Goal: Information Seeking & Learning: Learn about a topic

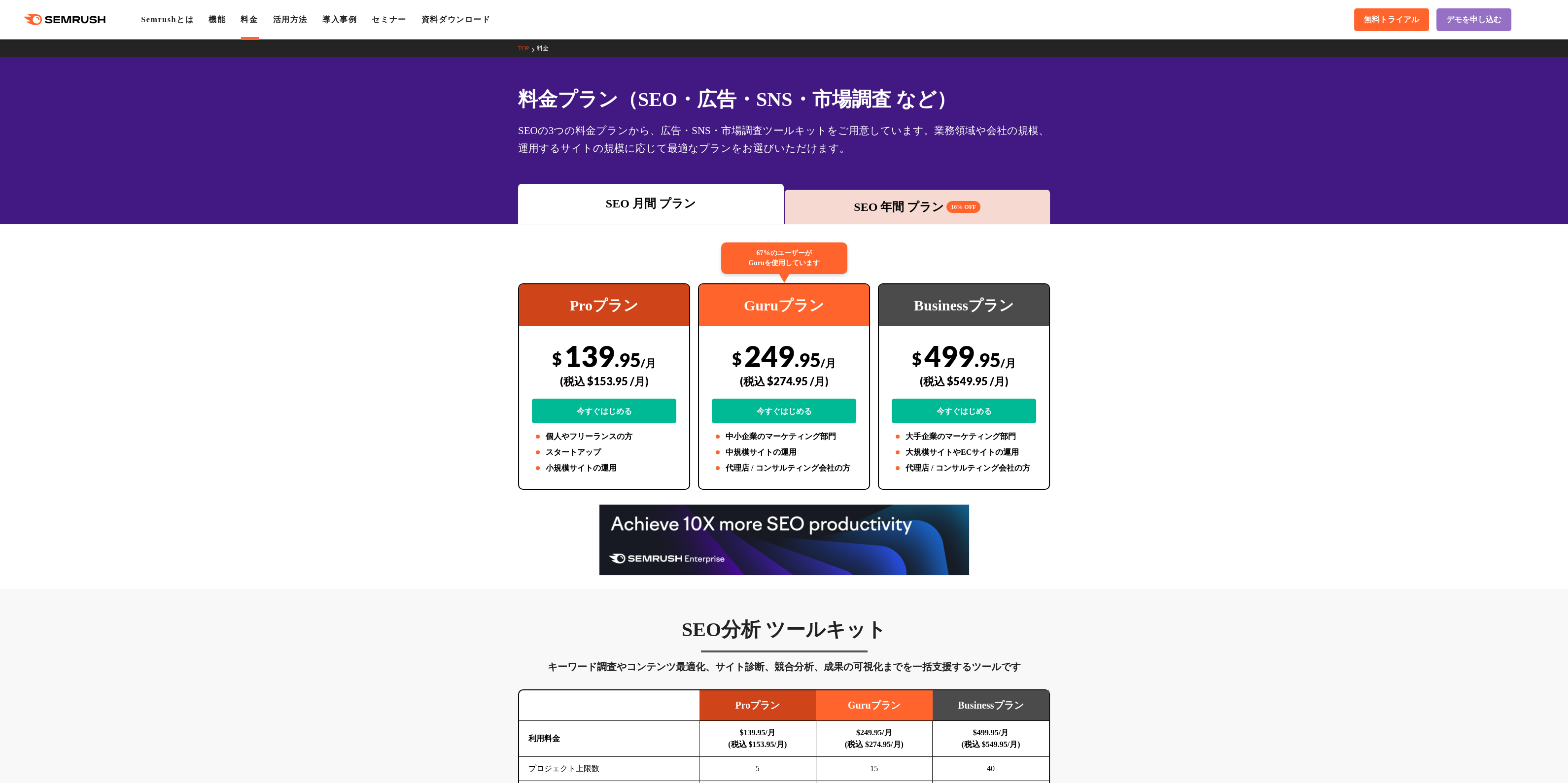
click at [779, 33] on div ".cls {fill: #FF642D;} .cls {fill: #FF642D;} Semrushとは 機能 料金 活用方法 導入事例 セミナー 資料ダウ…" at bounding box center [784, 19] width 1568 height 30
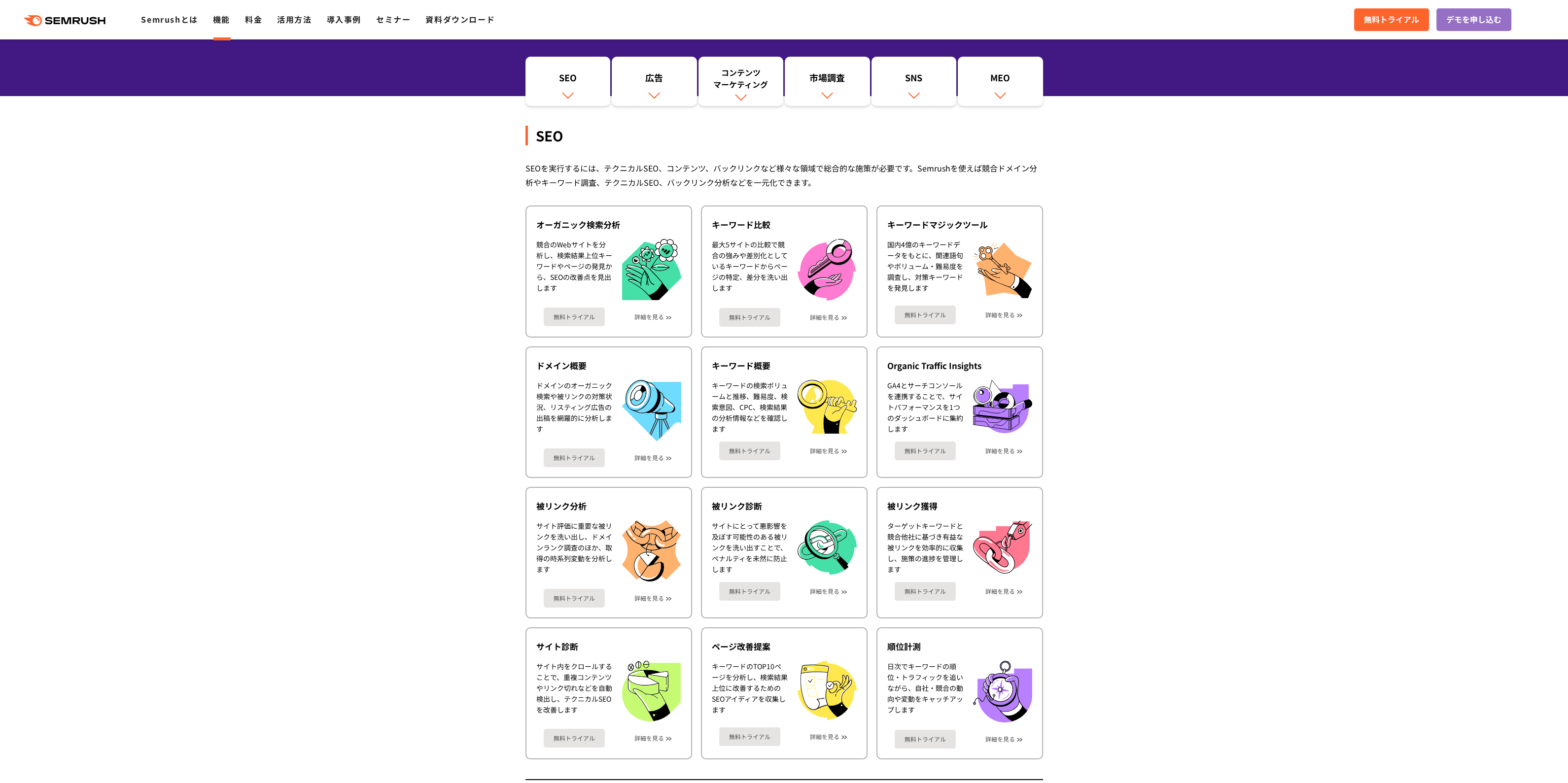
scroll to position [117, 0]
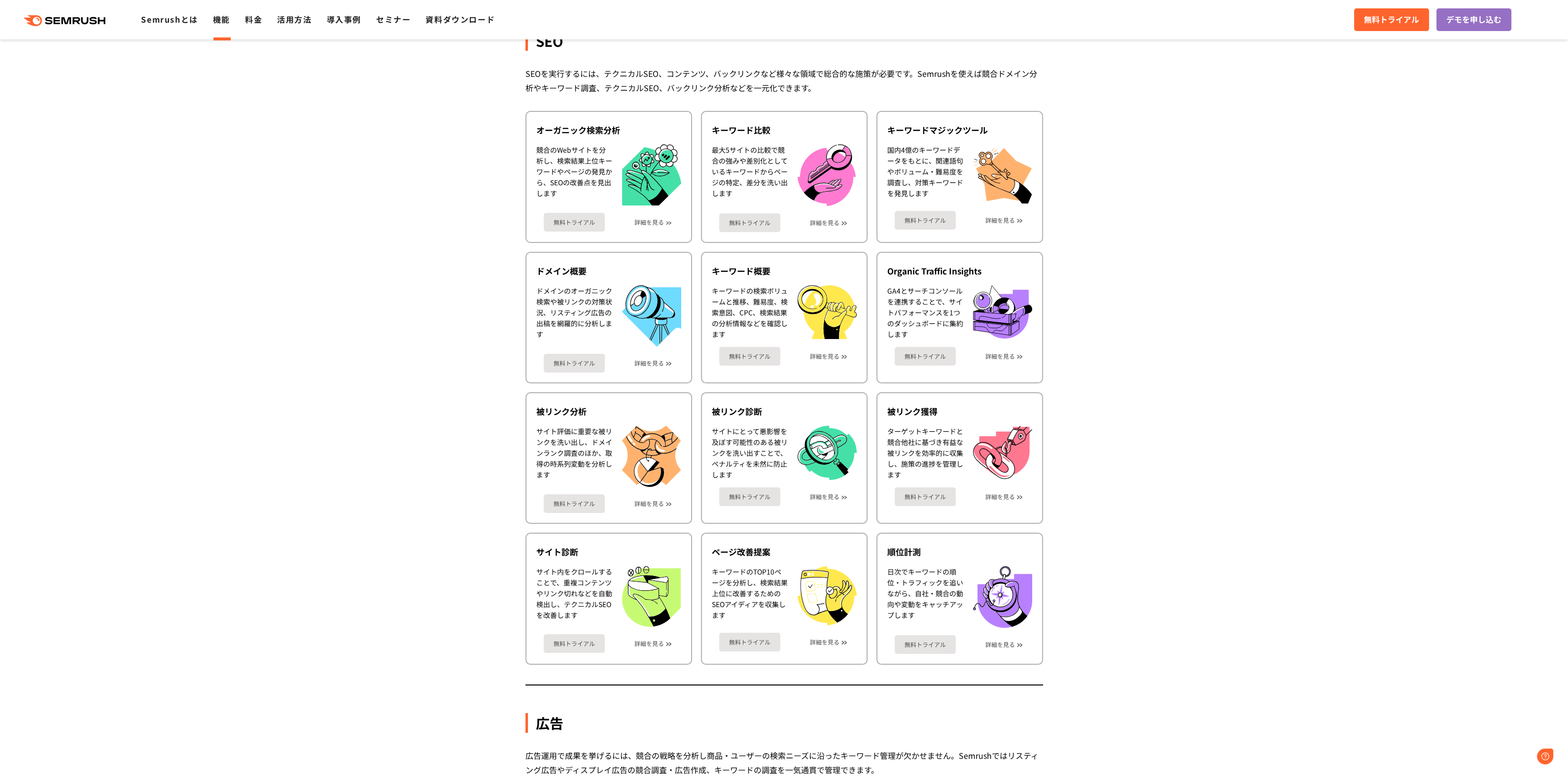
scroll to position [0, 0]
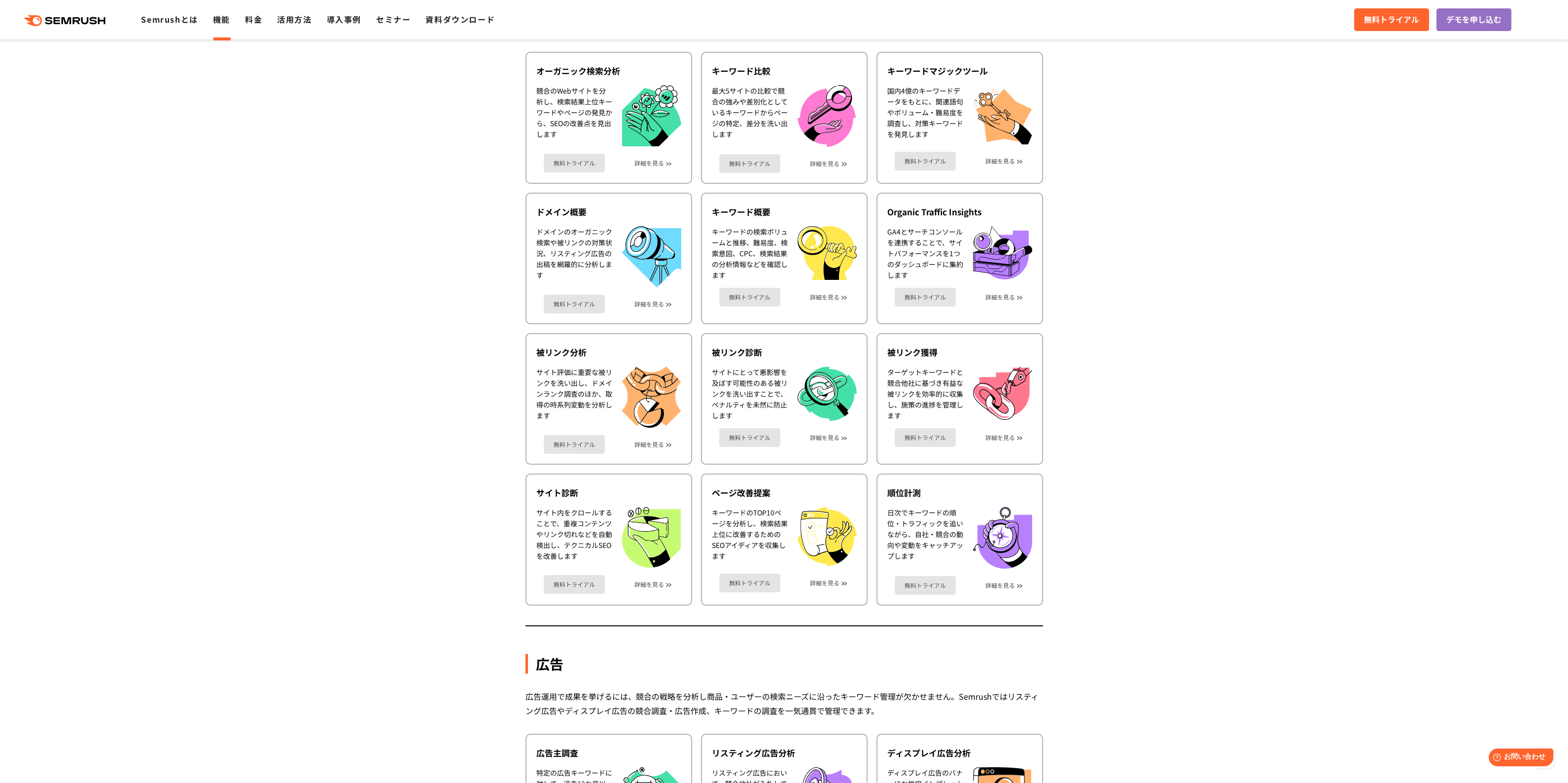
scroll to position [268, 0]
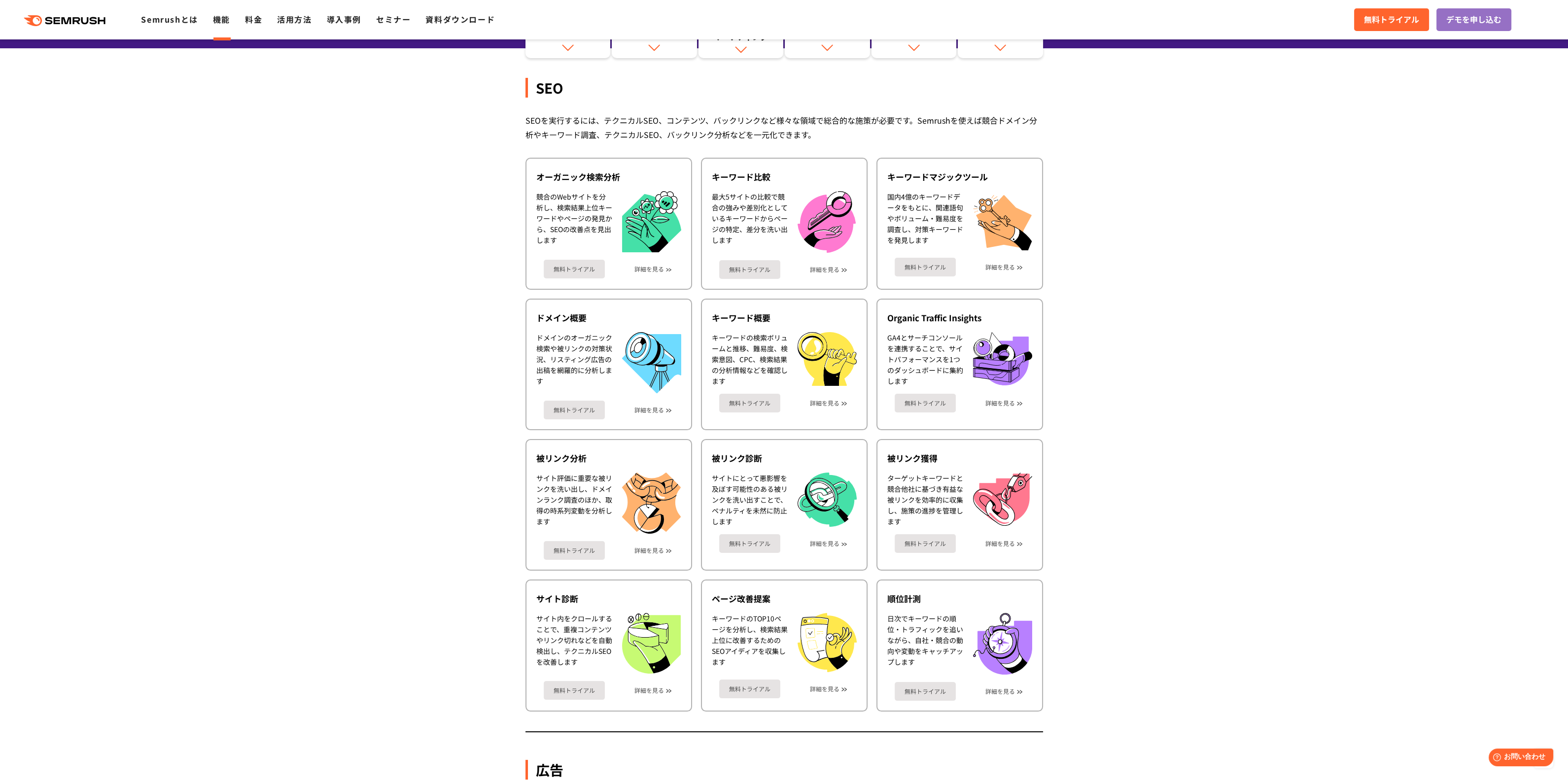
scroll to position [156, 0]
